Goal: Obtain resource: Download file/media

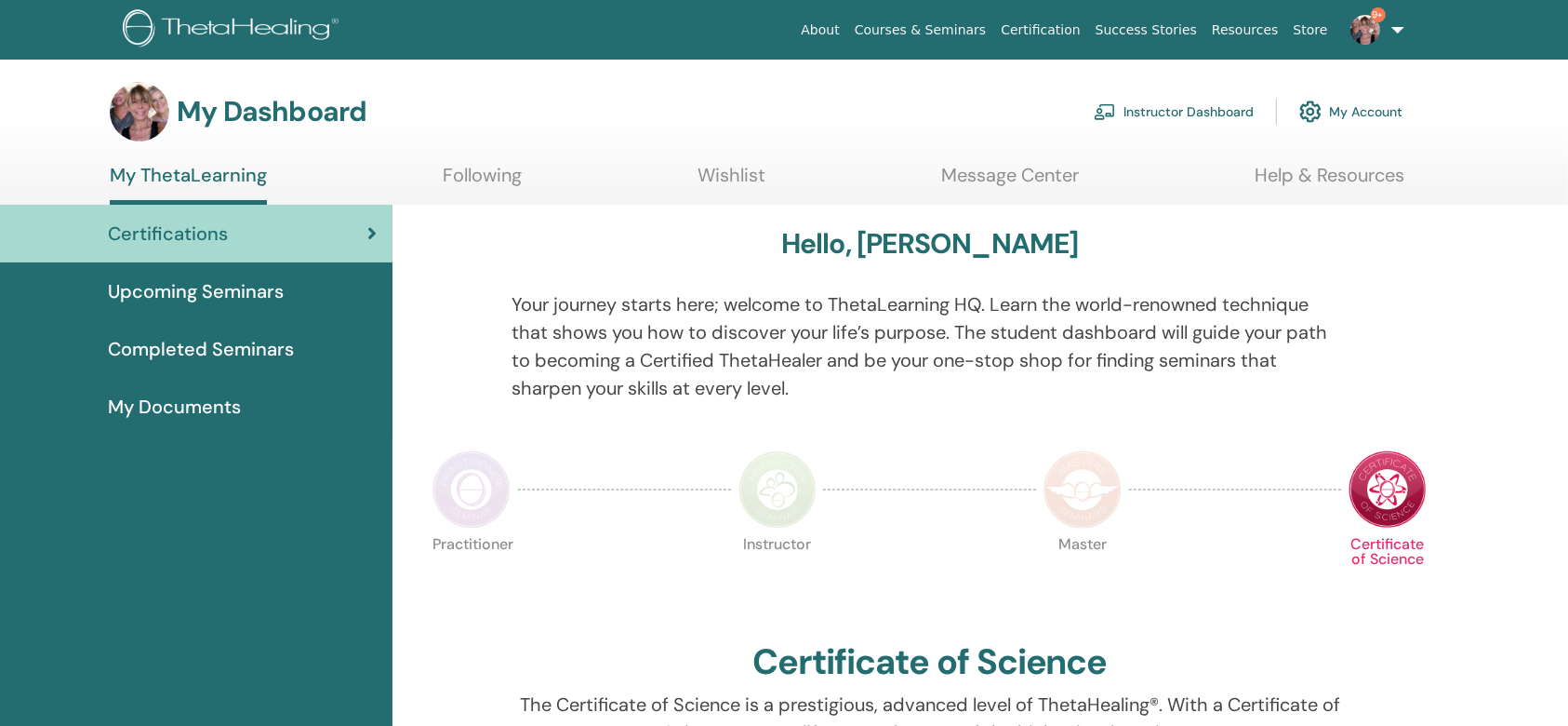
click at [1336, 100] on link "My Account" at bounding box center [1350, 112] width 103 height 41
click at [1170, 118] on link "Instructor Dashboard" at bounding box center [1173, 112] width 160 height 41
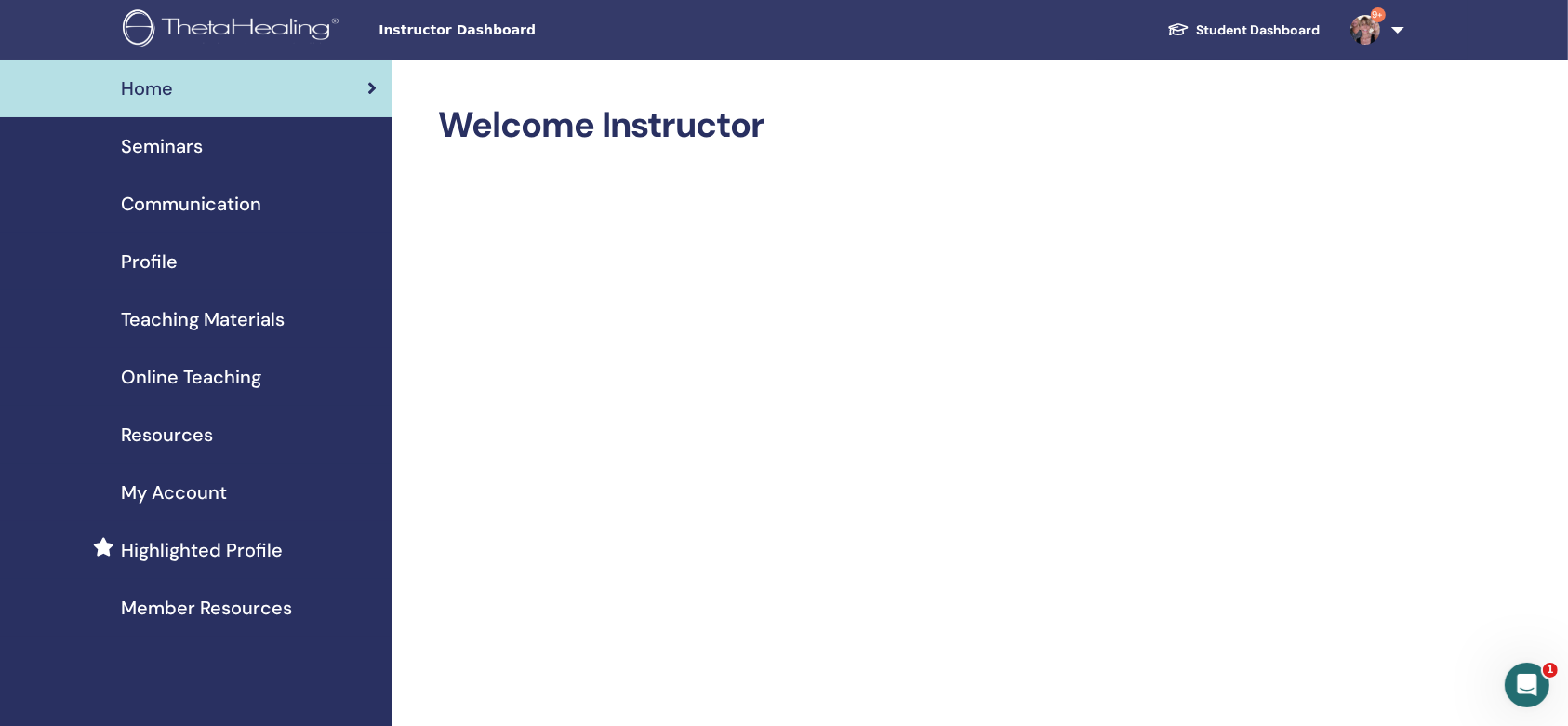
click at [238, 311] on span "Teaching Materials" at bounding box center [202, 319] width 164 height 28
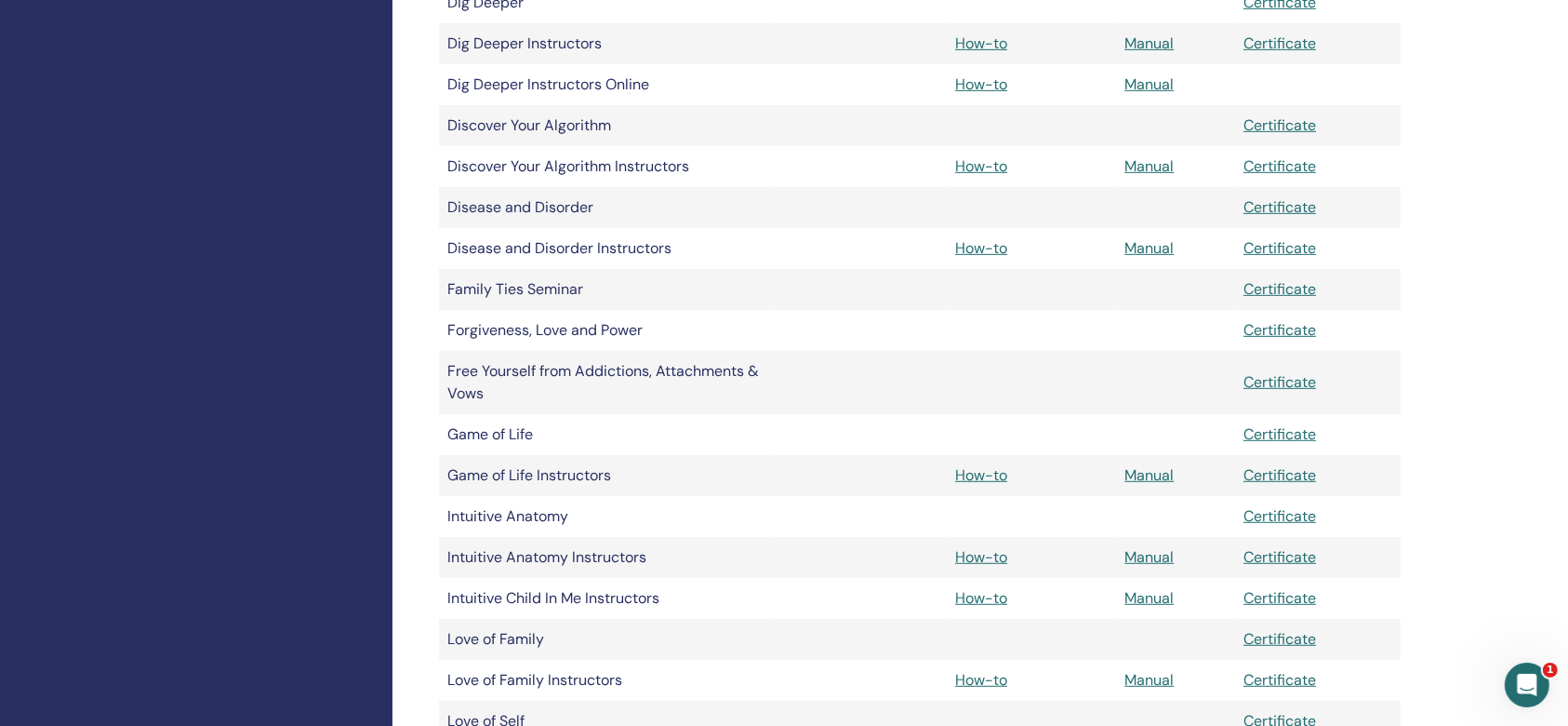
scroll to position [1117, 0]
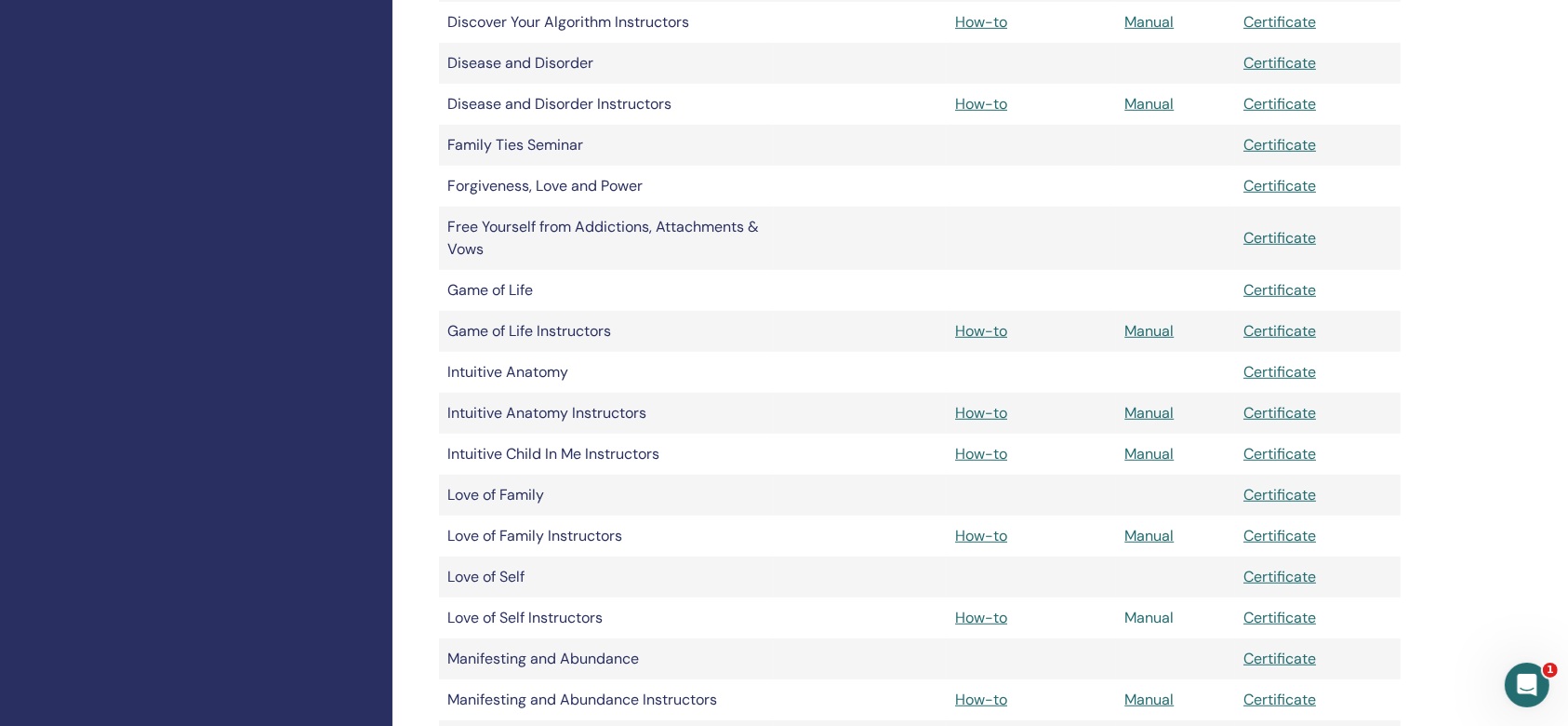
click at [1151, 614] on link "Manual" at bounding box center [1149, 617] width 49 height 20
